Goal: Task Accomplishment & Management: Manage account settings

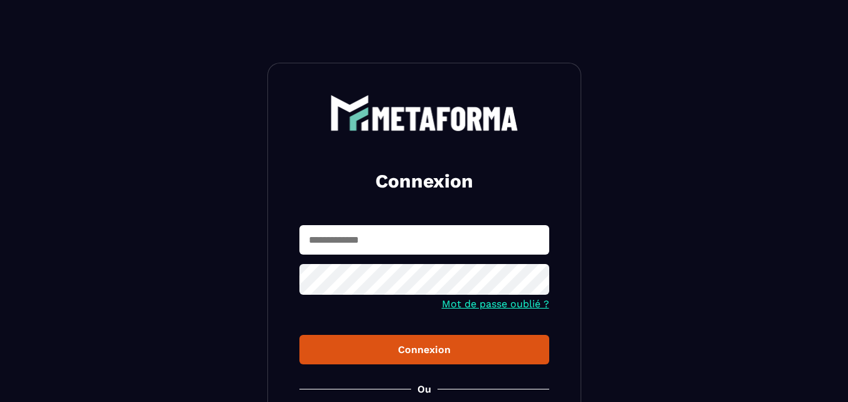
type input "**********"
click at [424, 349] on div "Connexion" at bounding box center [424, 350] width 230 height 12
